Goal: Information Seeking & Learning: Understand process/instructions

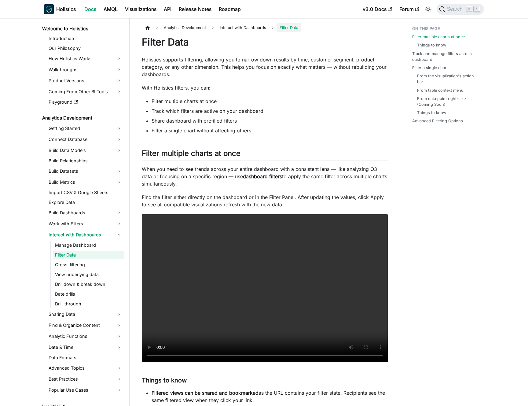
click at [194, 65] on p "Holistics supports filtering, allowing you to narrow down results by time, cust…" at bounding box center [265, 67] width 246 height 22
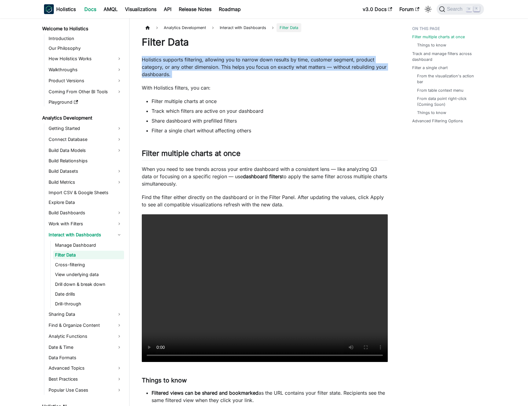
click at [194, 65] on p "Holistics supports filtering, allowing you to narrow down results by time, cust…" at bounding box center [265, 67] width 246 height 22
click at [190, 65] on p "Holistics supports filtering, allowing you to narrow down results by time, cust…" at bounding box center [265, 67] width 246 height 22
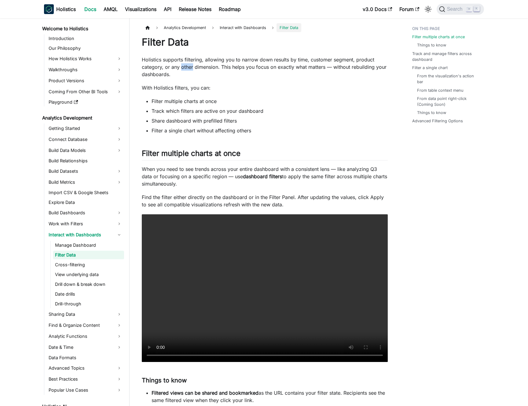
click at [190, 65] on p "Holistics supports filtering, allowing you to narrow down results by time, cust…" at bounding box center [265, 67] width 246 height 22
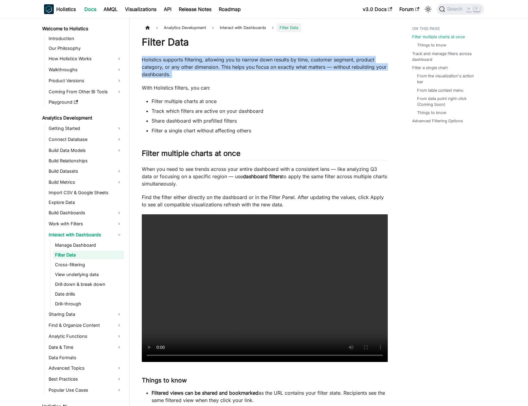
click at [190, 65] on p "Holistics supports filtering, allowing you to narrow down results by time, cust…" at bounding box center [265, 67] width 246 height 22
click at [193, 68] on p "Holistics supports filtering, allowing you to narrow down results by time, cust…" at bounding box center [265, 67] width 246 height 22
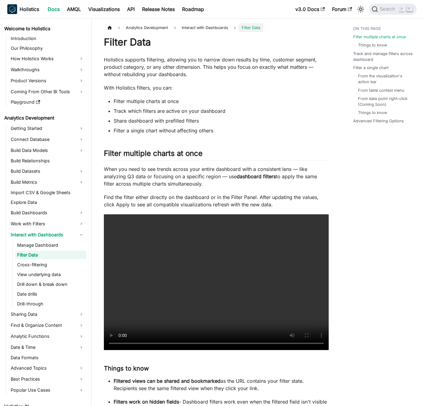
click at [188, 76] on p "Holistics supports filtering, allowing you to narrow down results by time, cust…" at bounding box center [216, 67] width 225 height 22
